Goal: Task Accomplishment & Management: Use online tool/utility

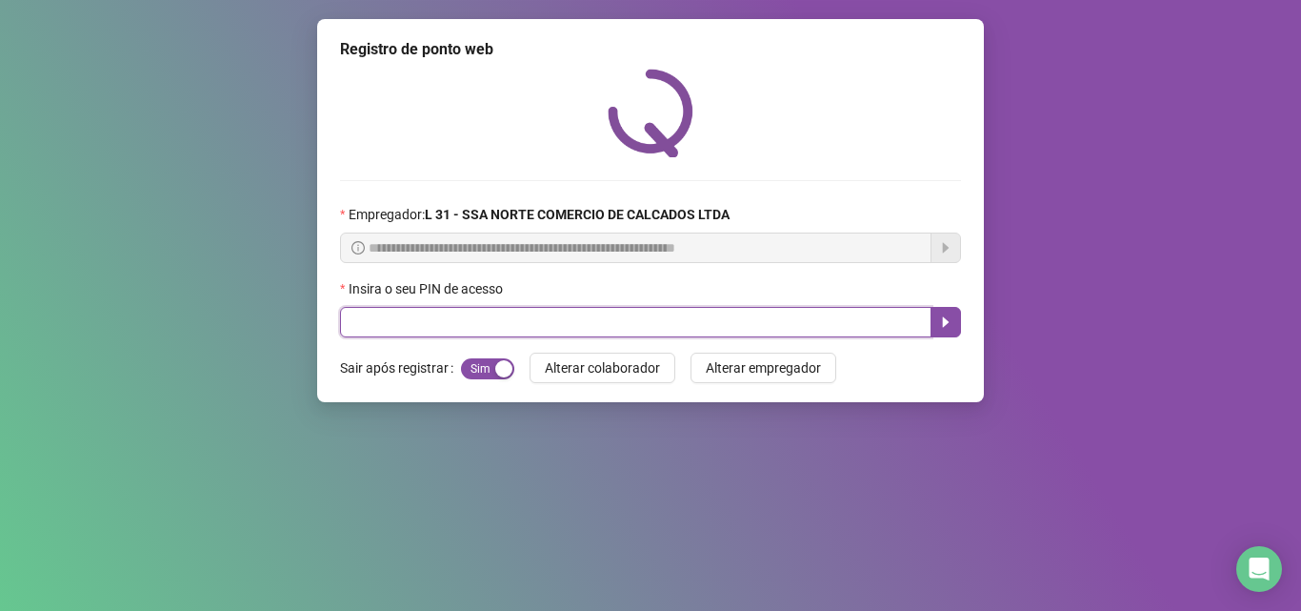
click at [480, 325] on input "text" at bounding box center [635, 322] width 591 height 30
type input "*"
click at [459, 315] on input "text" at bounding box center [635, 322] width 591 height 30
type input "*****"
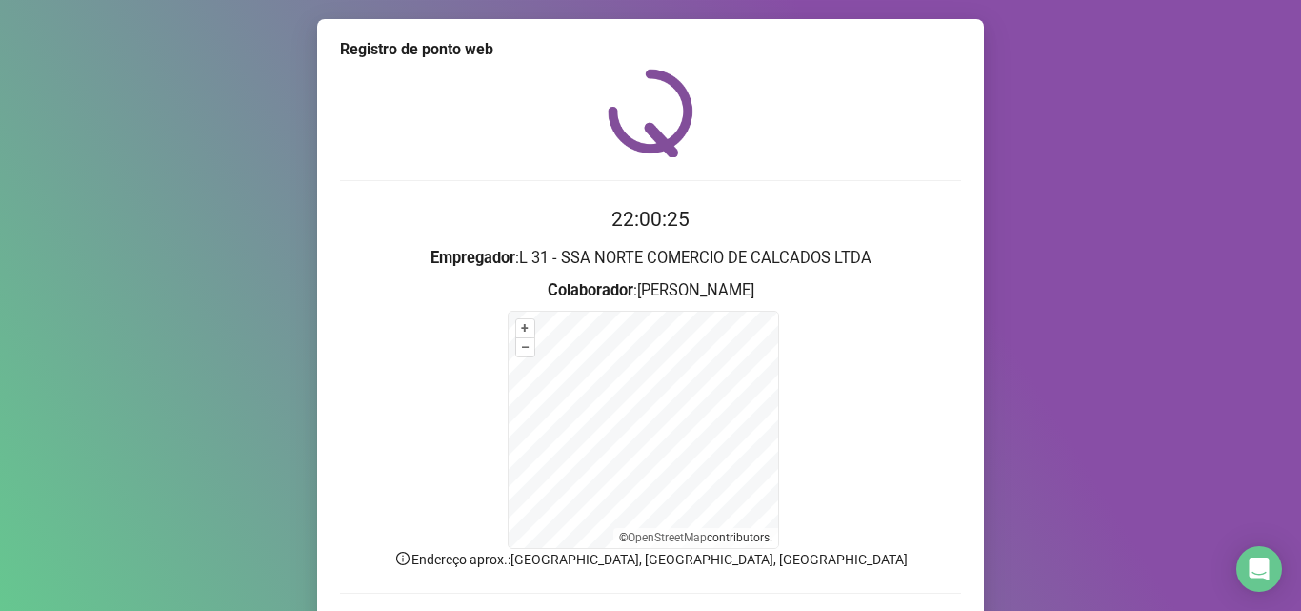
scroll to position [128, 0]
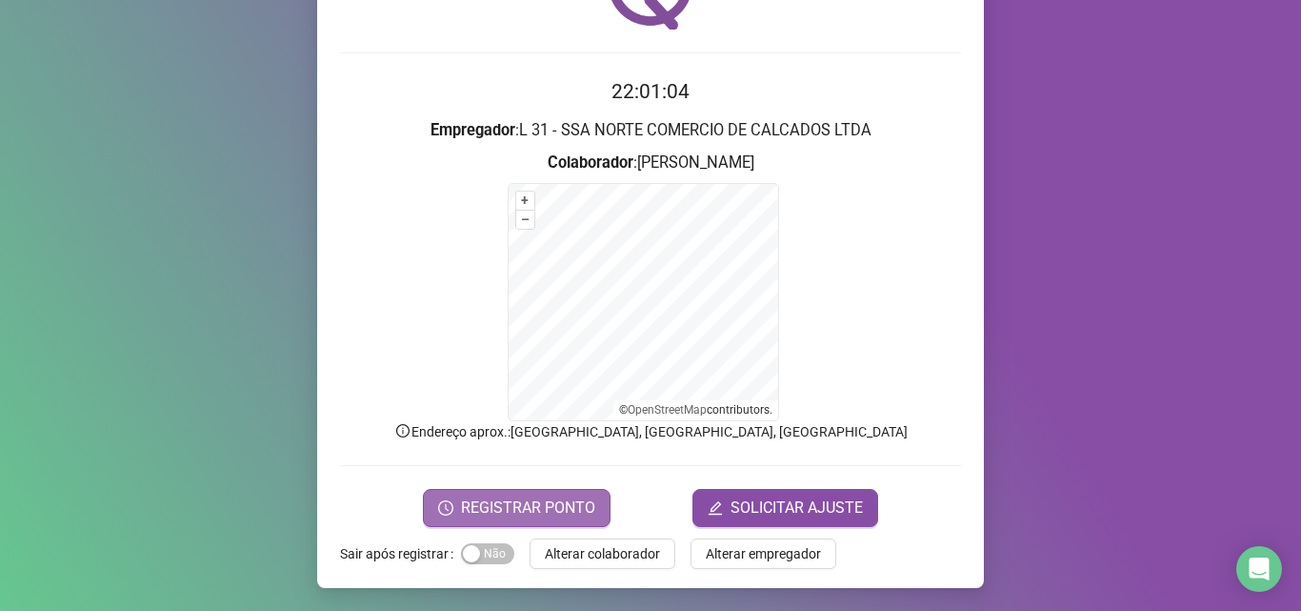
click at [562, 500] on span "REGISTRAR PONTO" at bounding box center [528, 507] width 134 height 23
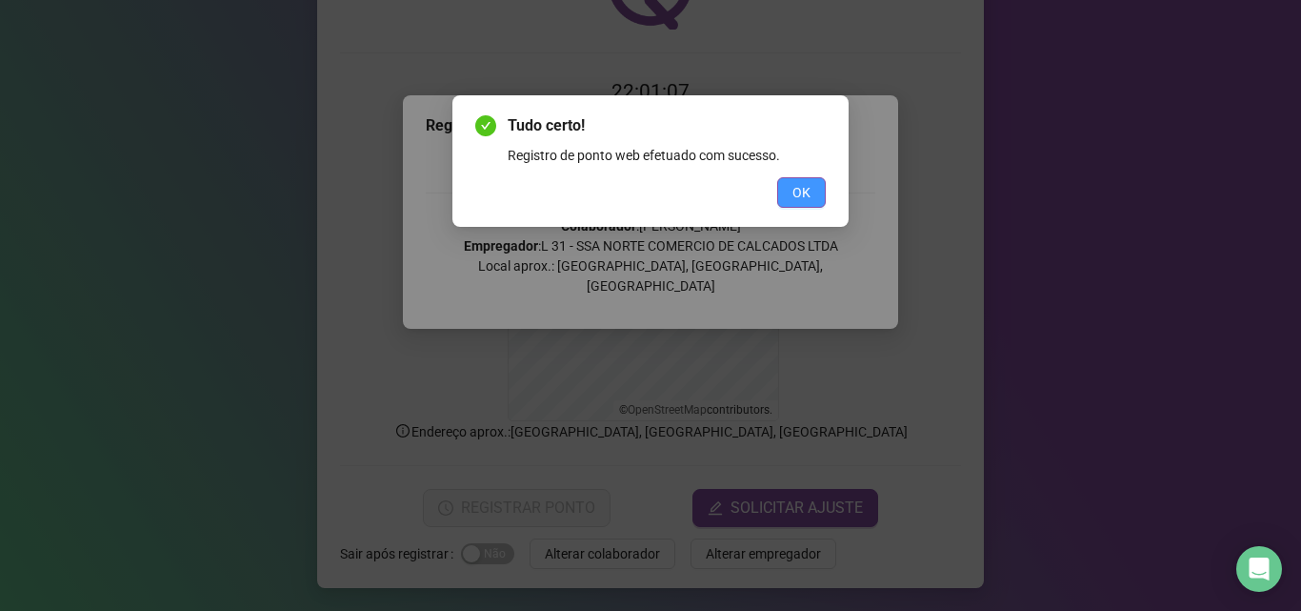
click at [818, 196] on button "OK" at bounding box center [801, 192] width 49 height 30
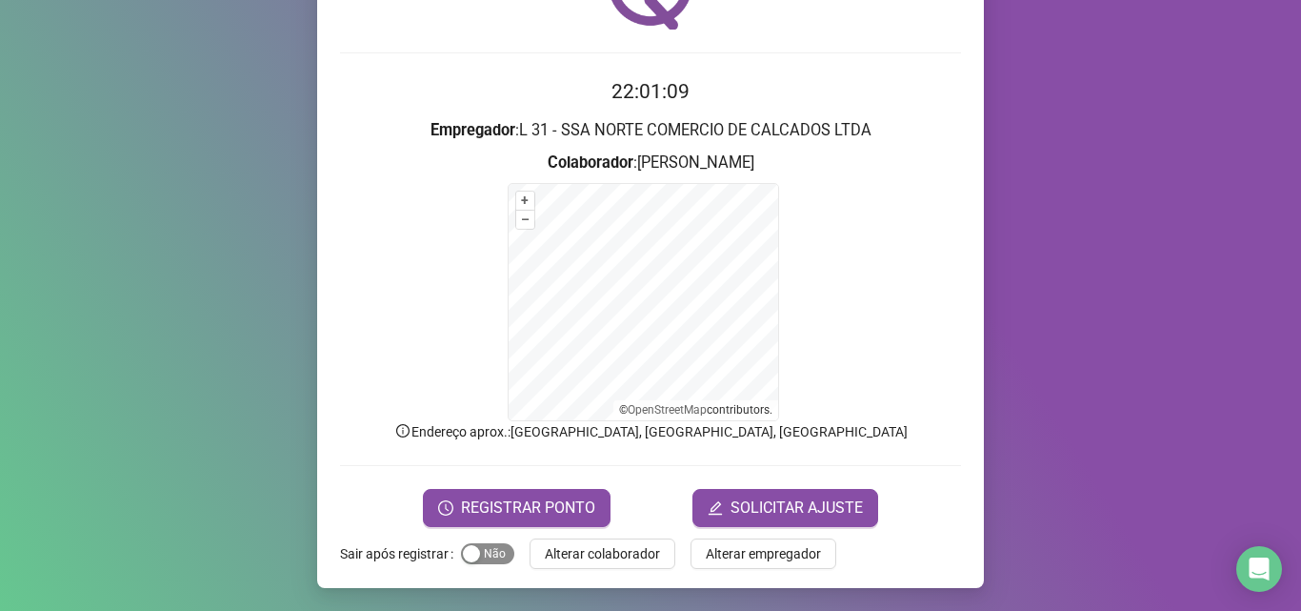
click at [485, 562] on span "Sim Não" at bounding box center [487, 553] width 53 height 21
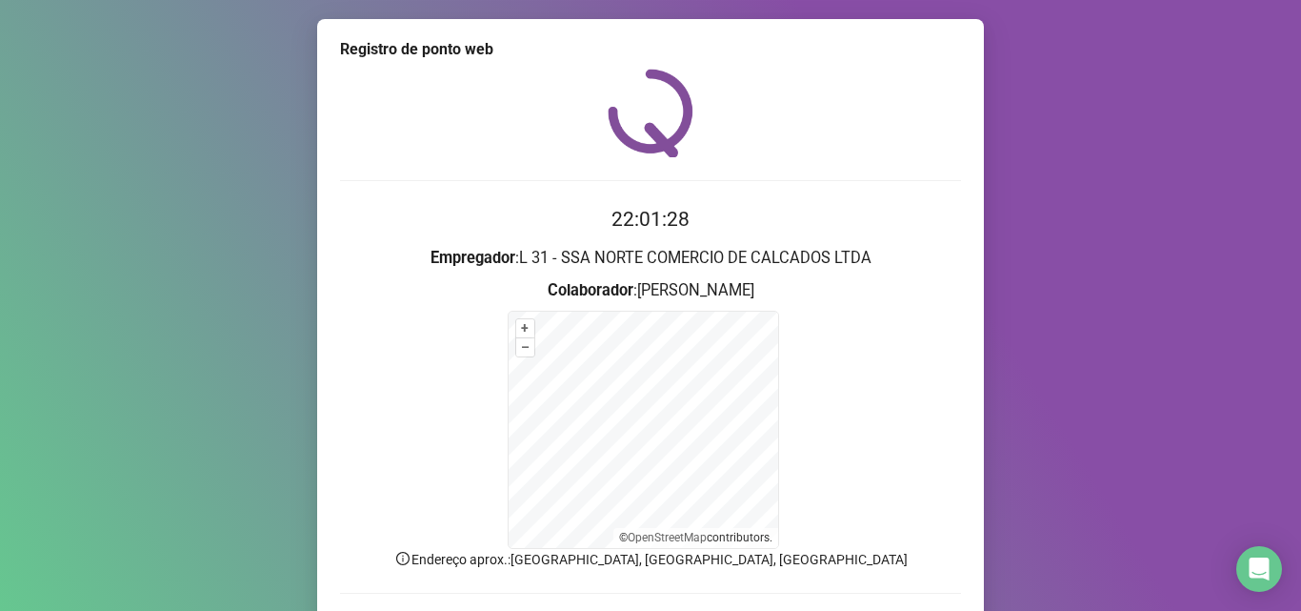
scroll to position [95, 0]
